Goal: Transaction & Acquisition: Purchase product/service

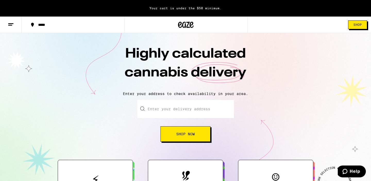
click at [361, 24] on span "Shop" at bounding box center [357, 24] width 8 height 3
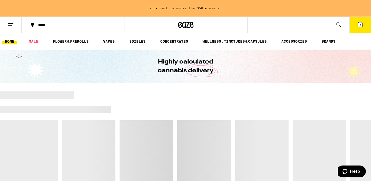
click at [359, 24] on icon at bounding box center [360, 24] width 5 height 5
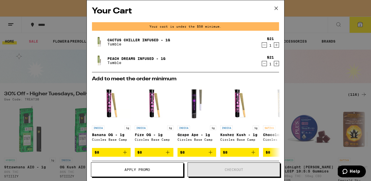
click at [265, 45] on icon "Decrement" at bounding box center [264, 45] width 5 height 6
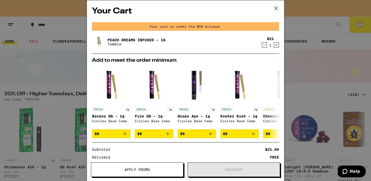
click at [264, 46] on icon "Decrement" at bounding box center [264, 45] width 5 height 6
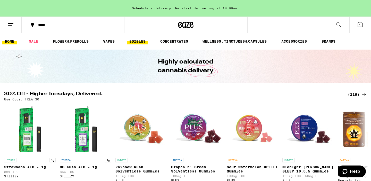
click at [138, 41] on link "EDIBLES" at bounding box center [137, 41] width 21 height 6
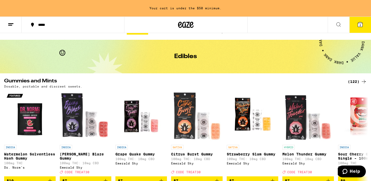
scroll to position [14, 0]
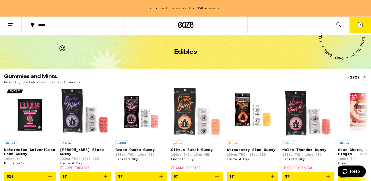
click at [356, 77] on div "(122)" at bounding box center [357, 77] width 19 height 6
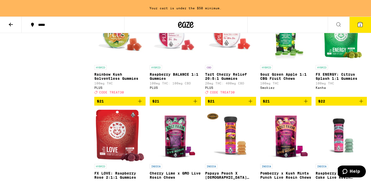
scroll to position [2005, 0]
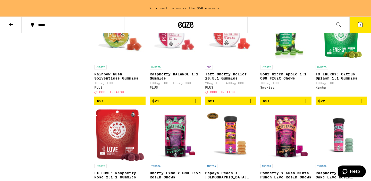
click at [283, 62] on img "Open page for Sour Green Apple 1:1 CBG Fruit Chews from Smokiez" at bounding box center [285, 37] width 51 height 52
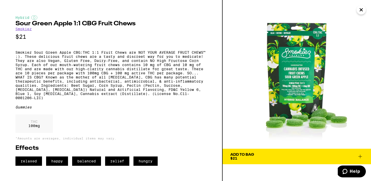
click at [289, 157] on span "Add To Bag $21" at bounding box center [296, 155] width 133 height 7
